Goal: Task Accomplishment & Management: Use online tool/utility

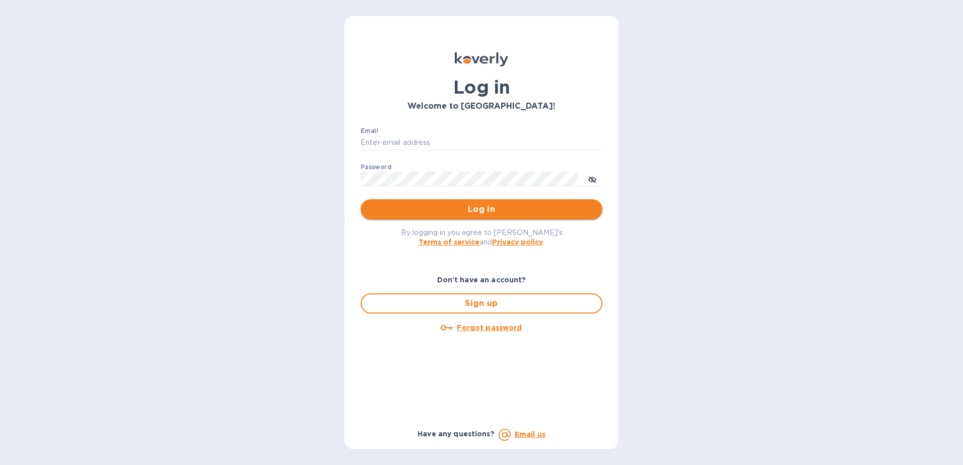
type input "fshobe@goldenramimports.com"
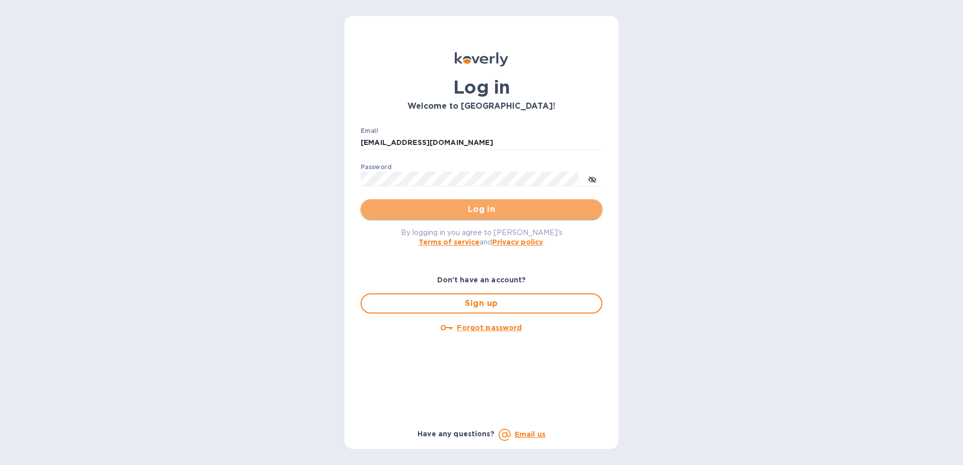
click at [510, 218] on button "Log in" at bounding box center [482, 209] width 242 height 20
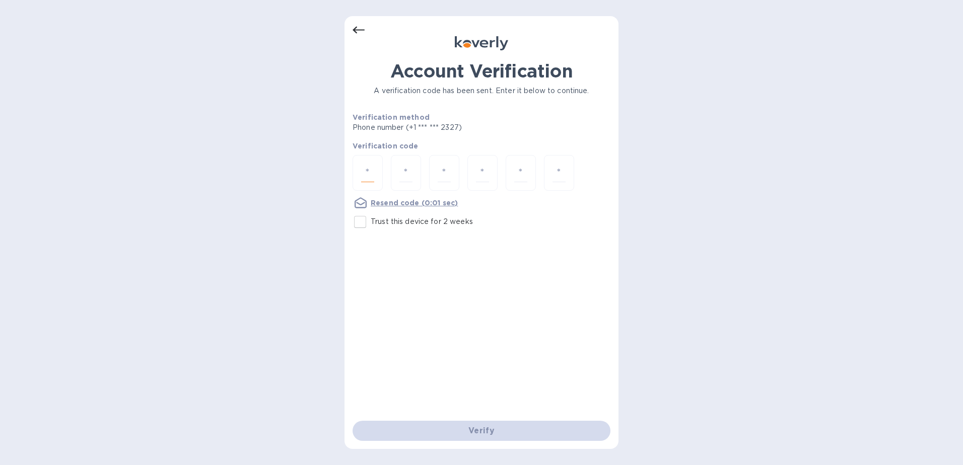
click at [367, 180] on input "number" at bounding box center [367, 173] width 13 height 19
type input "7"
type input "5"
type input "2"
type input "1"
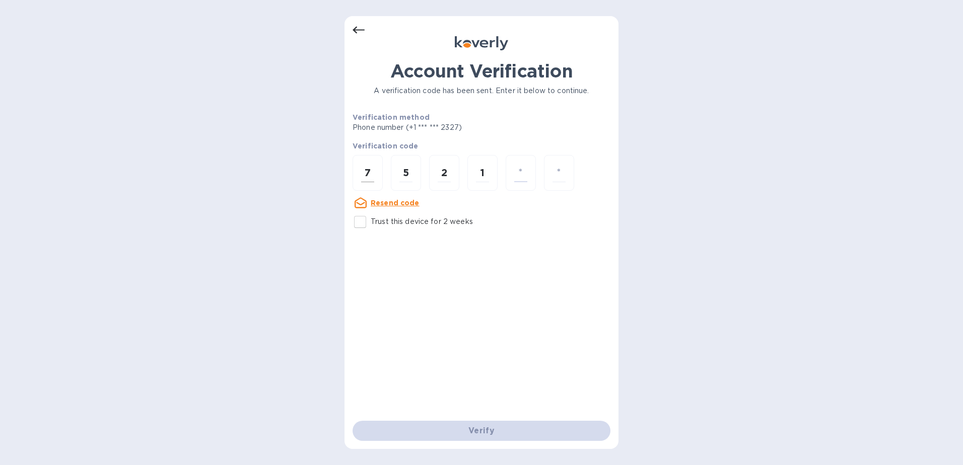
type input "4"
type input "1"
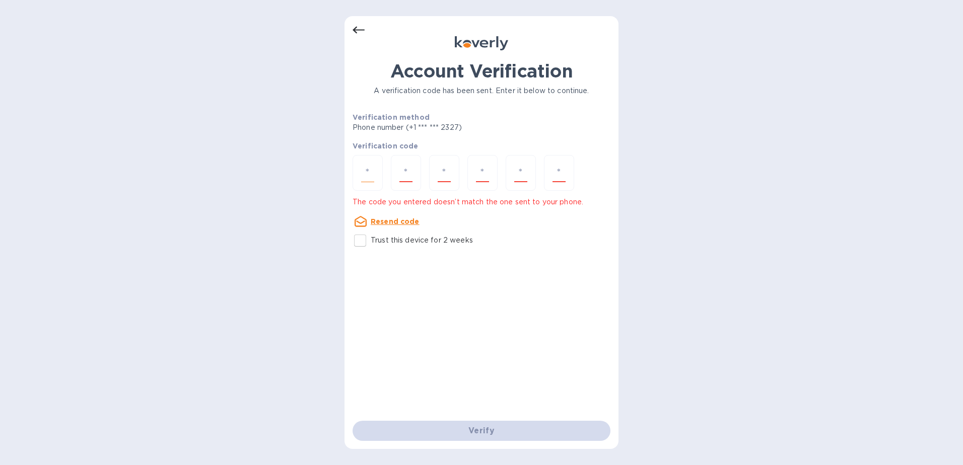
click at [358, 173] on div at bounding box center [368, 173] width 30 height 36
type input "7"
type input "5"
type input "8"
type input "5"
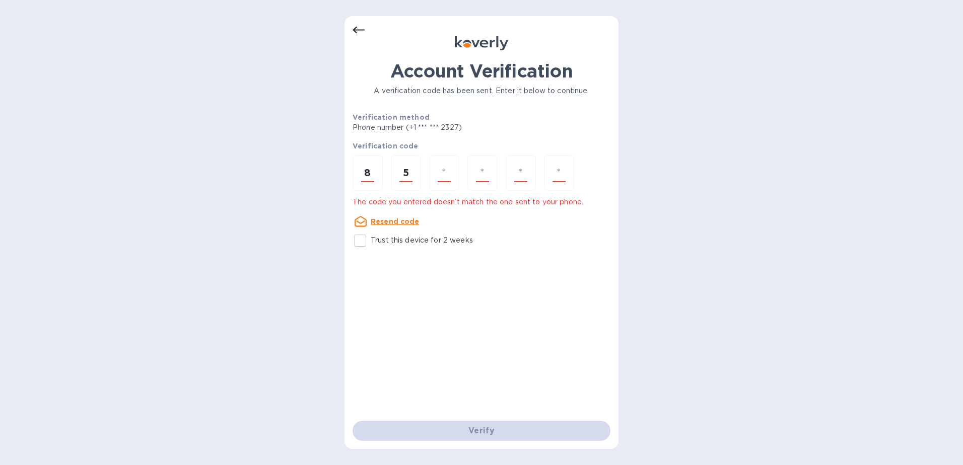
drag, startPoint x: 354, startPoint y: 174, endPoint x: 466, endPoint y: 180, distance: 112.0
click at [466, 180] on div "8 5" at bounding box center [482, 174] width 258 height 38
type input "7"
type input "8"
type input "5"
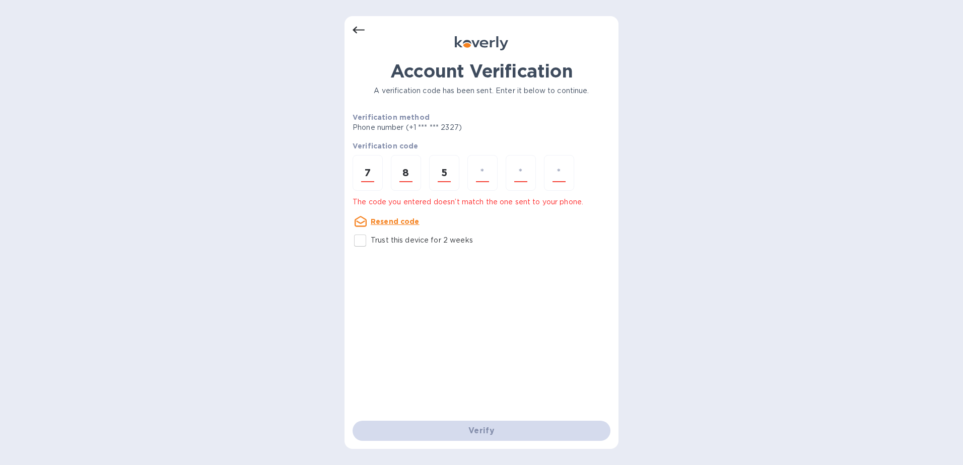
type input "1"
type input "4"
type input "1"
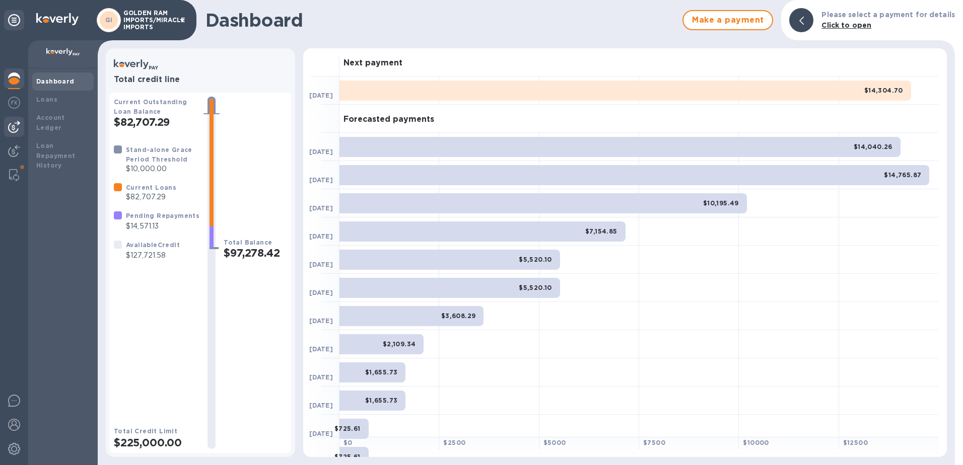
click at [17, 121] on img at bounding box center [14, 127] width 12 height 12
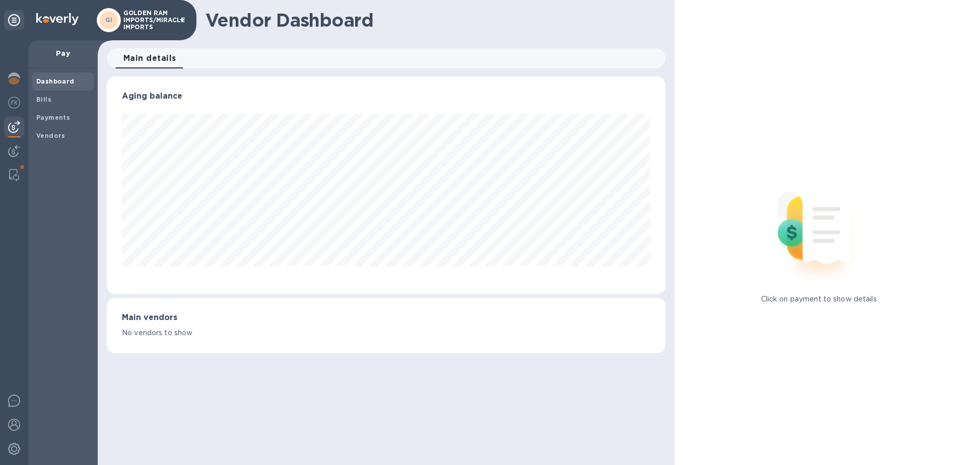
scroll to position [218, 559]
click at [43, 100] on b "Bills" at bounding box center [43, 100] width 15 height 8
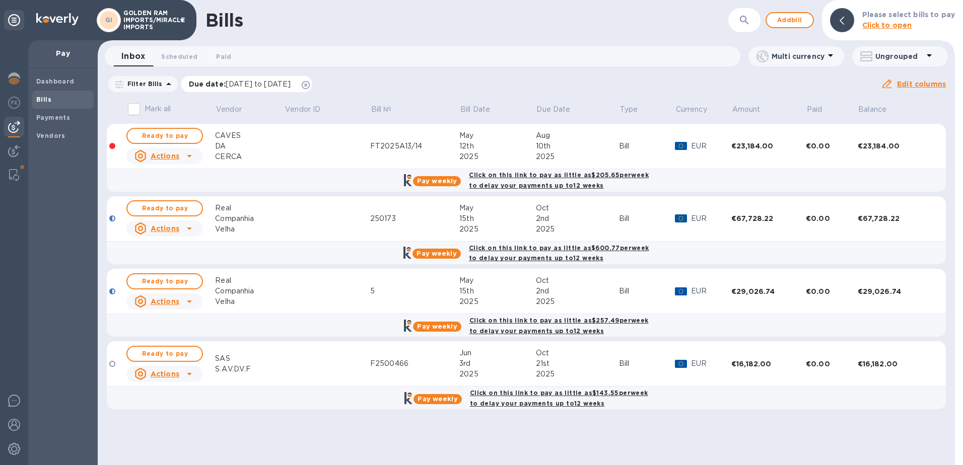
click at [313, 80] on div "Due date : [DATE] to [DATE]" at bounding box center [247, 84] width 132 height 16
click at [310, 85] on icon at bounding box center [306, 85] width 8 height 8
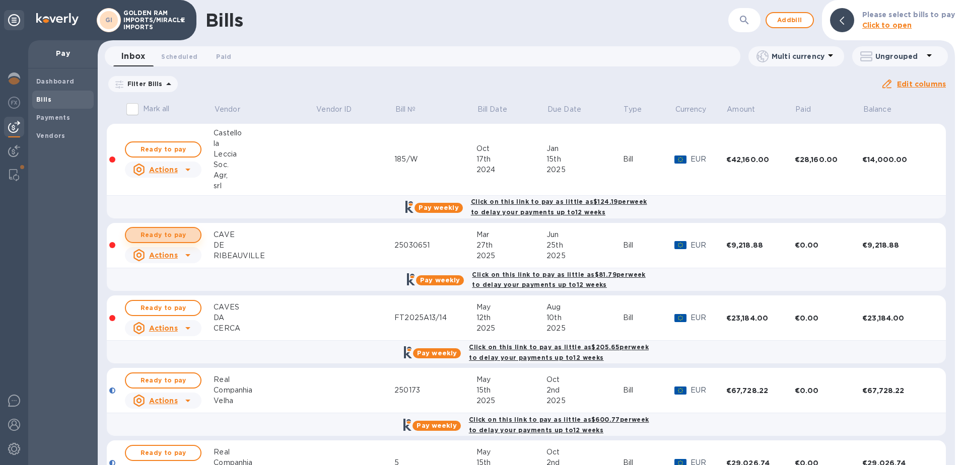
click at [175, 235] on span "Ready to pay" at bounding box center [163, 235] width 58 height 12
click at [165, 234] on span "Ready to pay" at bounding box center [163, 235] width 58 height 12
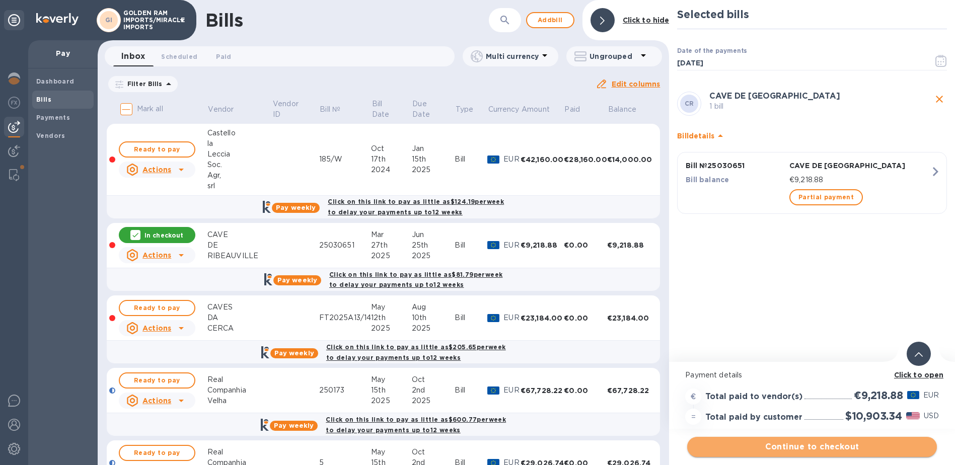
click at [807, 449] on span "Continue to checkout" at bounding box center [813, 447] width 234 height 12
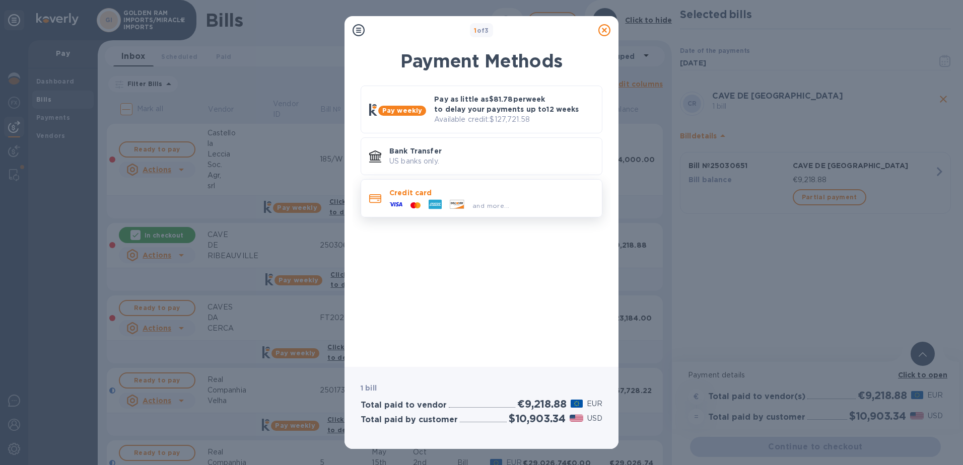
click at [461, 201] on icon at bounding box center [457, 204] width 14 height 9
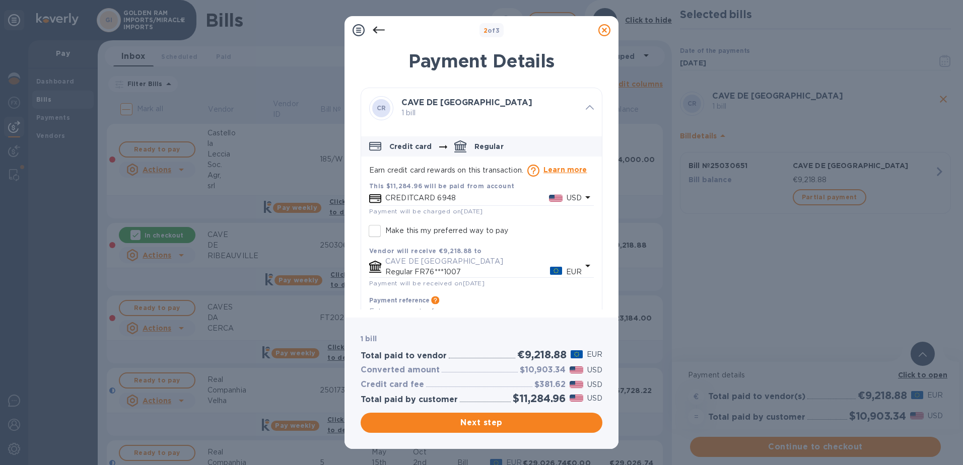
click at [586, 194] on icon "default-method" at bounding box center [588, 197] width 12 height 12
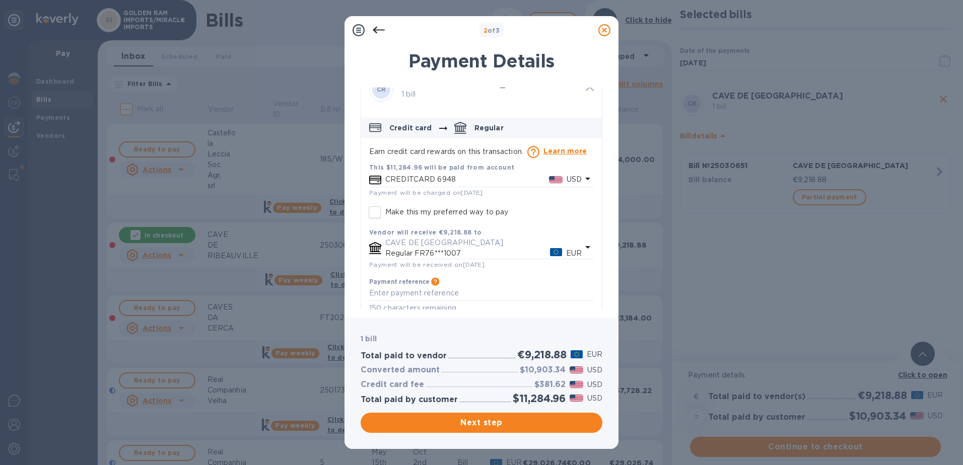
scroll to position [32, 0]
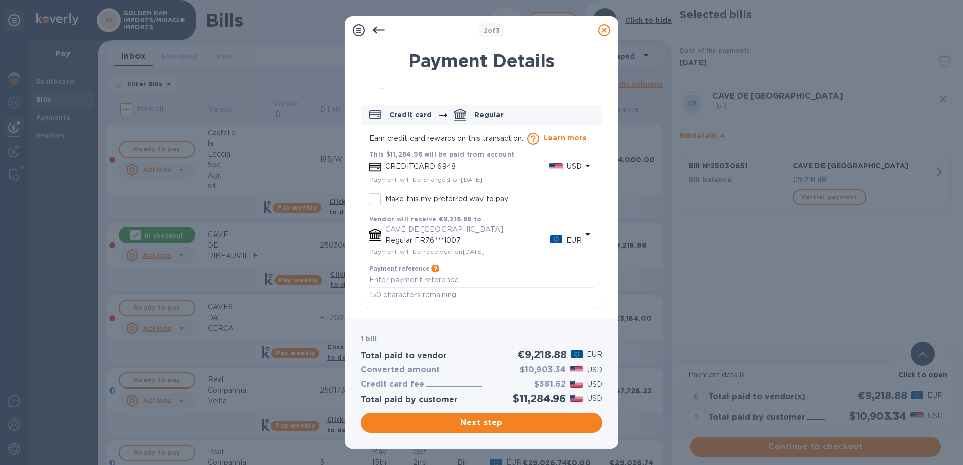
click at [582, 168] on icon "default-method" at bounding box center [588, 166] width 12 height 12
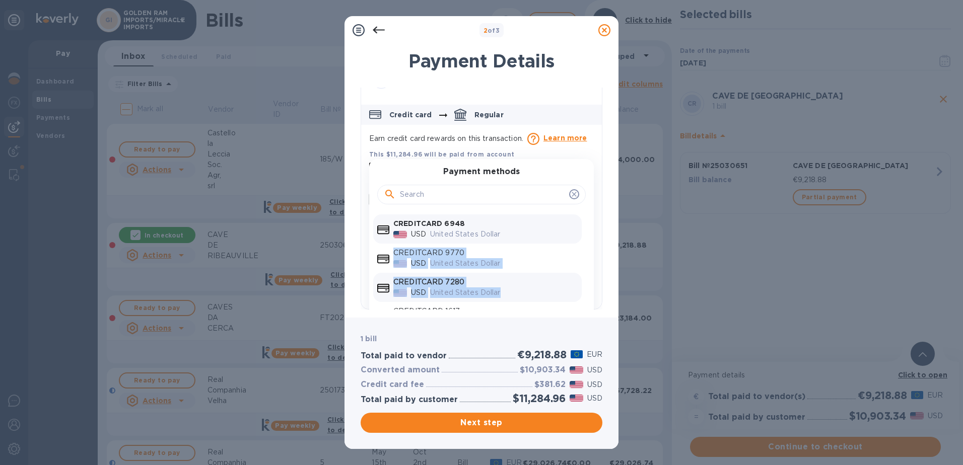
drag, startPoint x: 577, startPoint y: 238, endPoint x: 569, endPoint y: 300, distance: 62.4
click at [569, 300] on div "CREDITCARD 6948 USD United States Dollar CREDITCARD 9770 USD United States Doll…" at bounding box center [477, 263] width 217 height 97
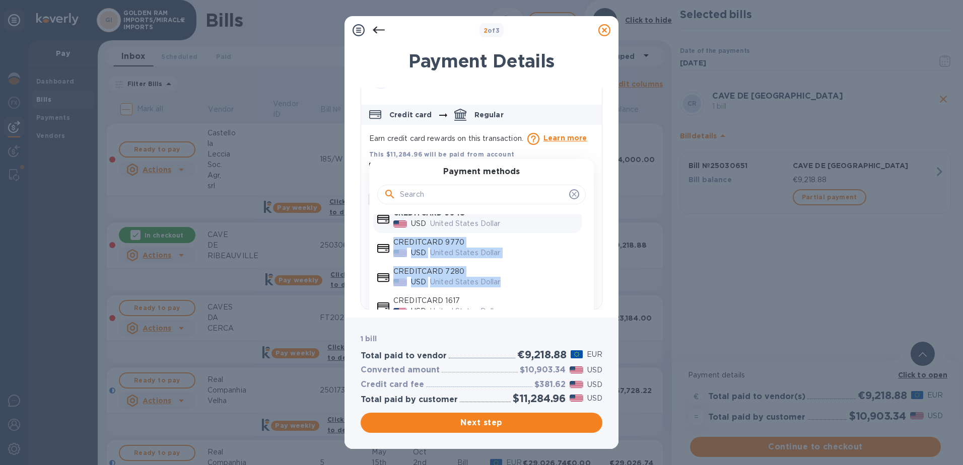
scroll to position [20, 0]
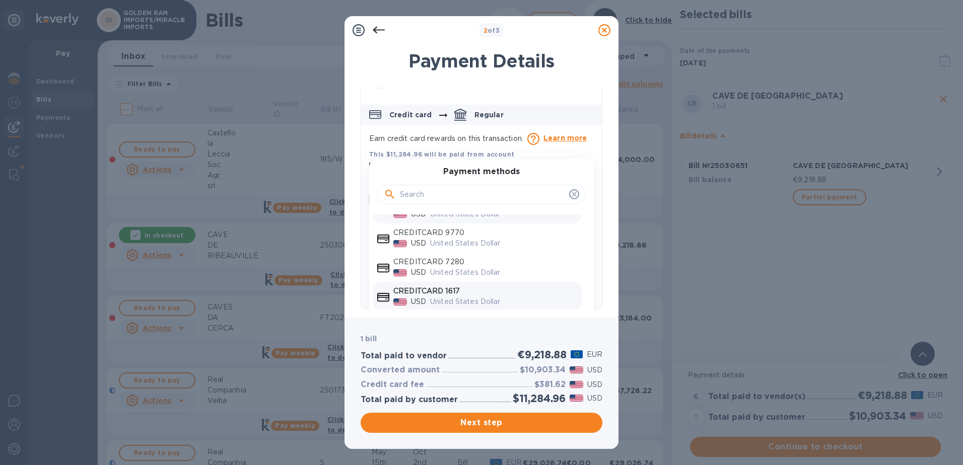
click at [485, 298] on p "United States Dollar" at bounding box center [504, 302] width 148 height 11
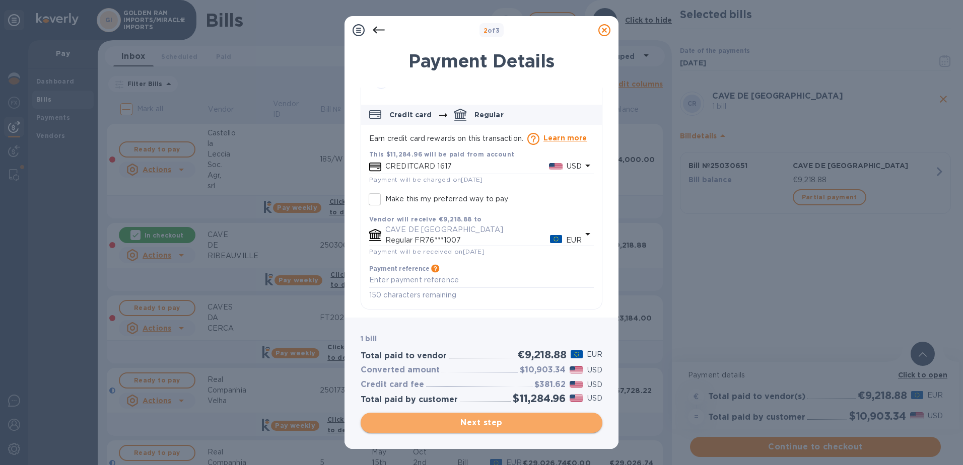
click at [481, 418] on span "Next step" at bounding box center [482, 423] width 226 height 12
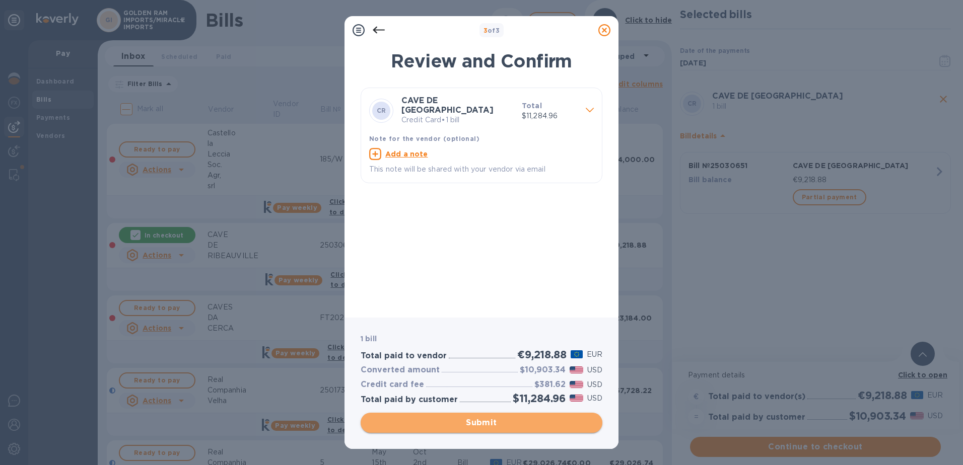
click at [478, 422] on span "Submit" at bounding box center [482, 423] width 226 height 12
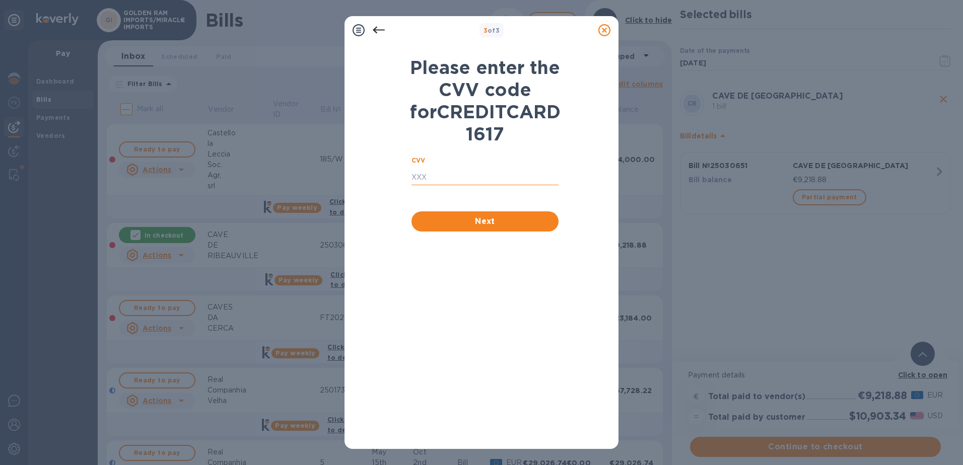
click at [418, 185] on input "text" at bounding box center [484, 177] width 147 height 15
type input "442"
click at [475, 228] on span "Next" at bounding box center [485, 222] width 131 height 12
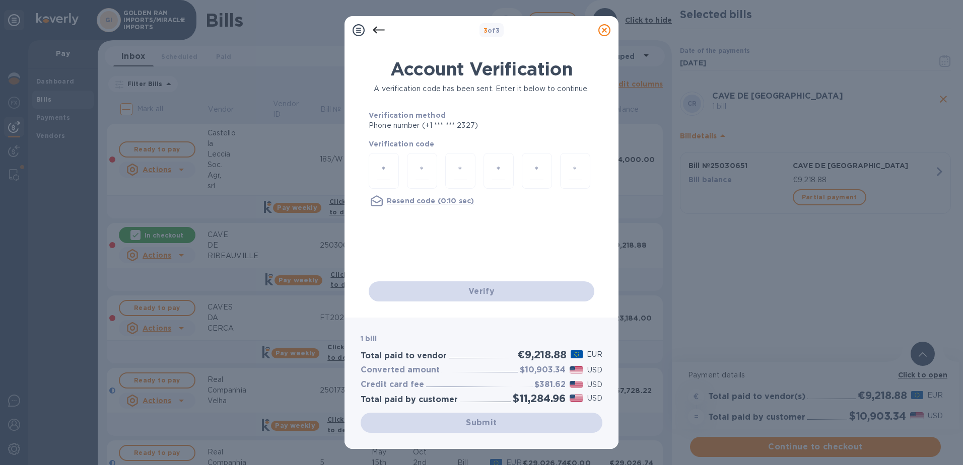
click at [367, 164] on div "Account Verification A verification code has been sent. Enter it below to conti…" at bounding box center [482, 179] width 242 height 259
click at [387, 169] on input "number" at bounding box center [383, 171] width 13 height 19
type input "4"
type input "2"
type input "7"
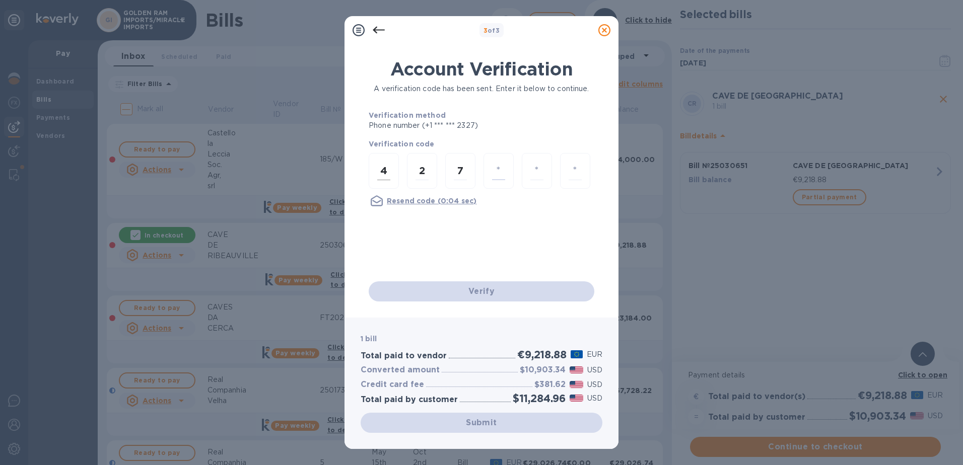
type input "4"
type input "8"
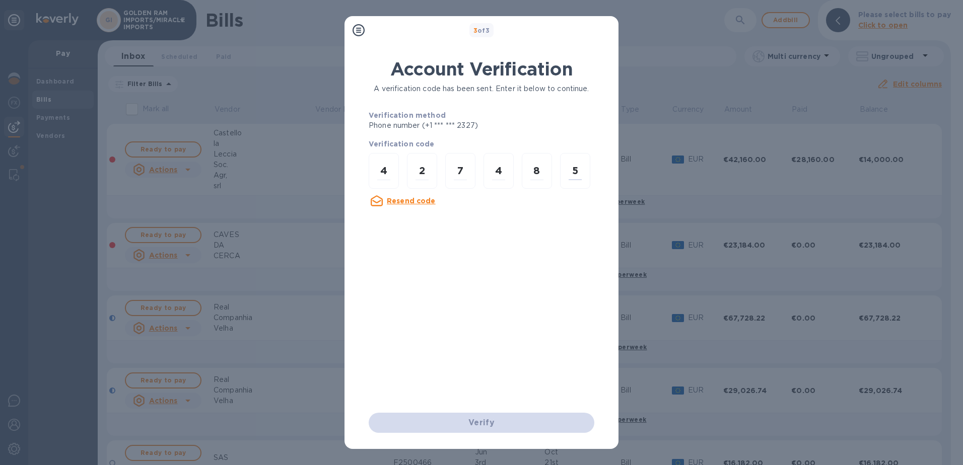
type input "5"
click at [289, 31] on div "3 of 3 Account Verification A verification code has been sent. Enter it below t…" at bounding box center [481, 232] width 963 height 465
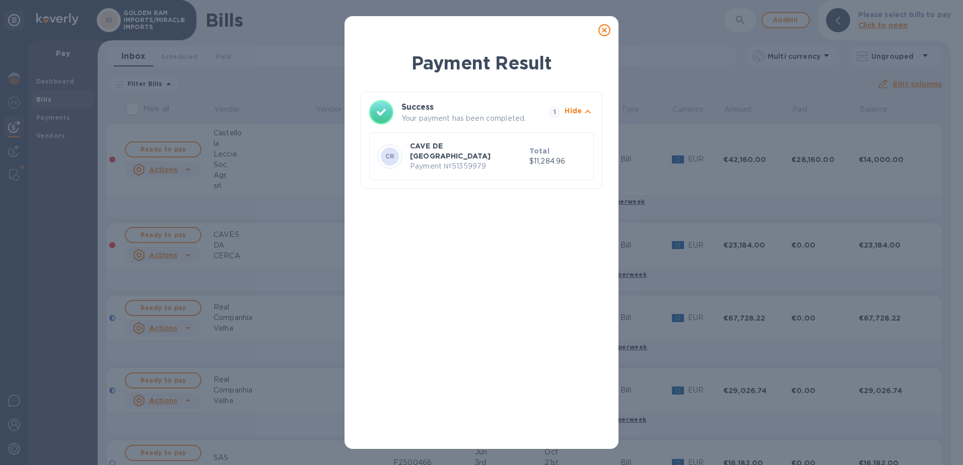
click at [602, 27] on icon at bounding box center [604, 30] width 12 height 12
